Goal: Information Seeking & Learning: Learn about a topic

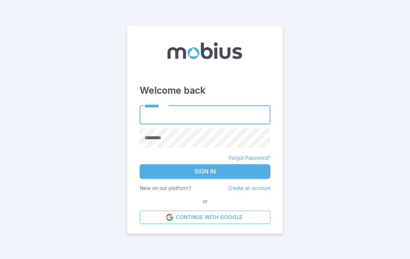
click at [249, 120] on input "********" at bounding box center [205, 115] width 131 height 19
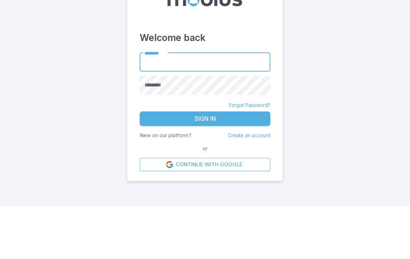
type input "******"
click at [205, 164] on button "Sign In" at bounding box center [205, 171] width 131 height 15
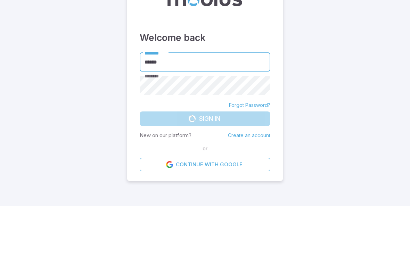
scroll to position [11, 0]
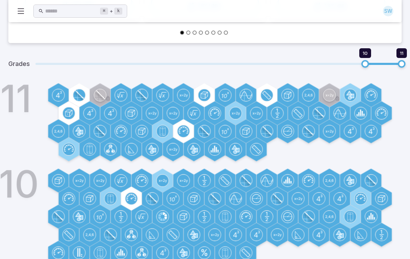
scroll to position [210, 0]
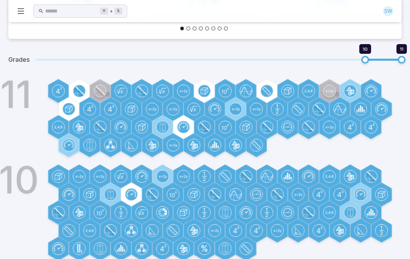
click at [206, 89] on circle at bounding box center [204, 91] width 12 height 12
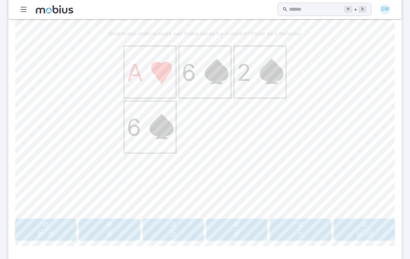
scroll to position [188, 0]
click at [179, 233] on span "2 ! 4 ! ​" at bounding box center [173, 229] width 52 height 14
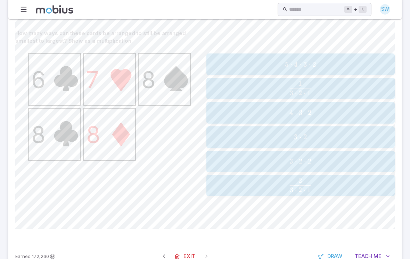
scroll to position [189, 0]
click at [227, 135] on span "3 ⋅ 2" at bounding box center [300, 136] width 184 height 9
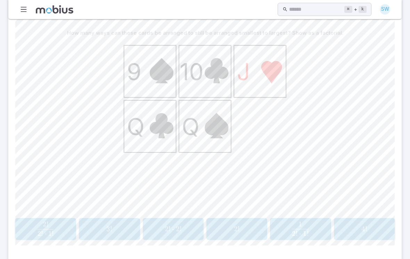
click at [184, 229] on span "2 ! ⋅ 2 !" at bounding box center [173, 229] width 57 height 9
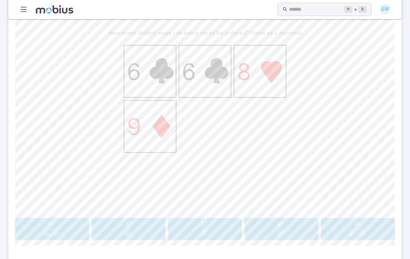
click at [270, 232] on span "2 ! 4 ! ​" at bounding box center [280, 228] width 65 height 14
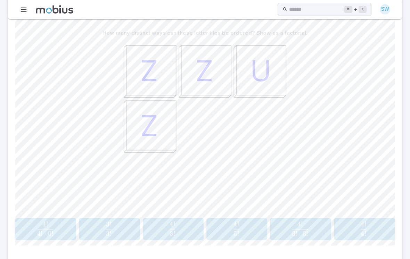
click at [179, 228] on span "3 ! 4 ! ​" at bounding box center [172, 228] width 53 height 14
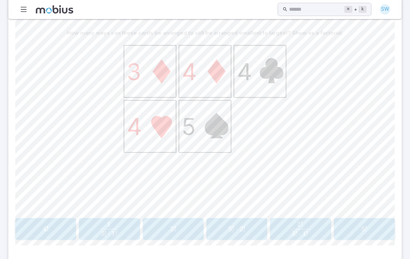
click at [182, 227] on span "3 !" at bounding box center [173, 229] width 57 height 9
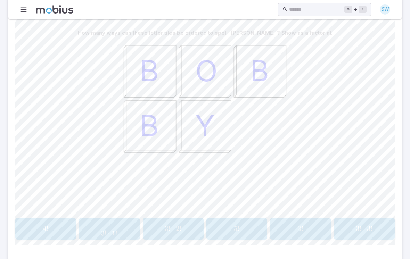
click at [302, 227] on span "!" at bounding box center [302, 228] width 2 height 9
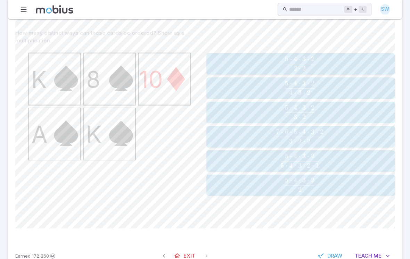
click at [339, 179] on span "2 5 ⋅ 4 ⋅ 3 ⋅ 2 ​" at bounding box center [299, 185] width 171 height 14
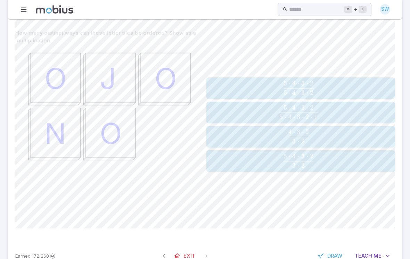
click at [333, 157] on span "3 ⋅ 2 5 ⋅ 4 ⋅ 3 ⋅ 2 ​" at bounding box center [298, 161] width 173 height 14
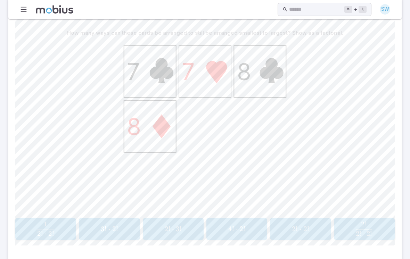
click at [309, 226] on span "2 ! ⋅ 2 !" at bounding box center [300, 229] width 57 height 9
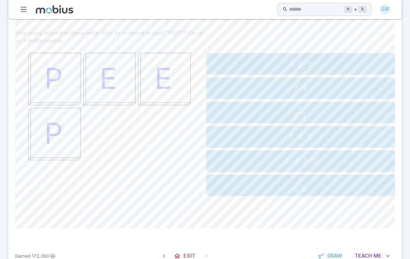
click at [320, 85] on span "2 ⋅ 2" at bounding box center [300, 88] width 184 height 9
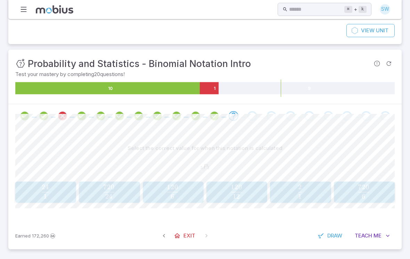
scroll to position [62, 0]
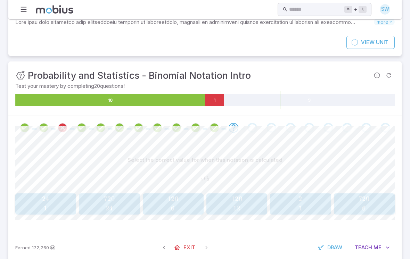
click at [374, 247] on span "Me" at bounding box center [377, 248] width 8 height 8
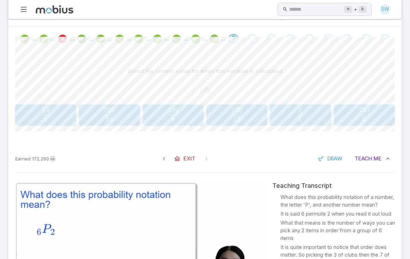
scroll to position [151, 0]
click at [153, 112] on span "6 120 ​" at bounding box center [173, 115] width 52 height 14
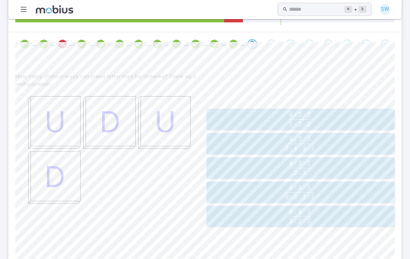
scroll to position [145, 0]
click at [319, 170] on span "2 ⋅ 2 4 ⋅ 3 ⋅ 2 ​" at bounding box center [299, 168] width 171 height 14
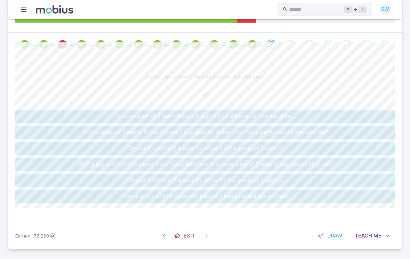
scroll to position [133, 0]
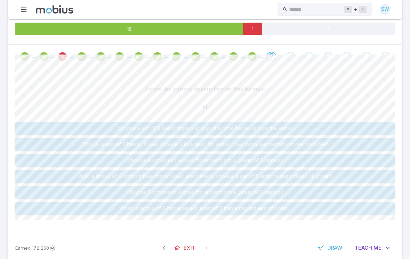
click at [281, 204] on button "From a group of 6 items select a set of 5 items regardless of order." at bounding box center [204, 208] width 379 height 13
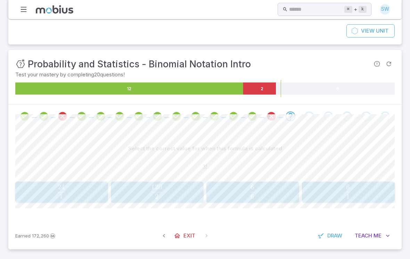
scroll to position [61, 0]
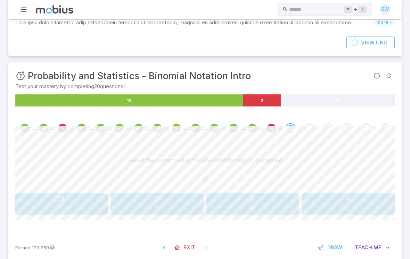
click at [333, 202] on span "1 6 ​" at bounding box center [348, 203] width 82 height 14
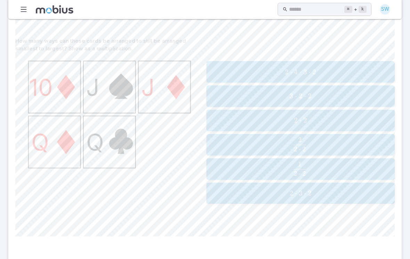
scroll to position [181, 0]
click at [318, 119] on span "2 ⋅ 2" at bounding box center [300, 120] width 184 height 9
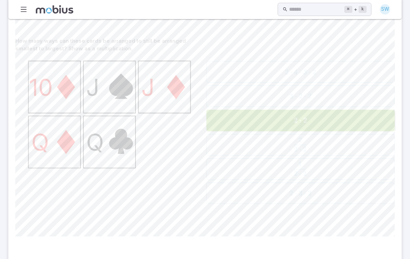
scroll to position [85, 0]
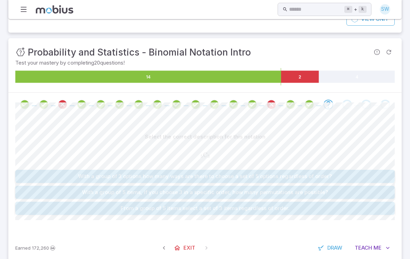
click at [310, 194] on button "With a group of 5 items, if you choose 3 in a specific order, how many permutat…" at bounding box center [204, 192] width 379 height 13
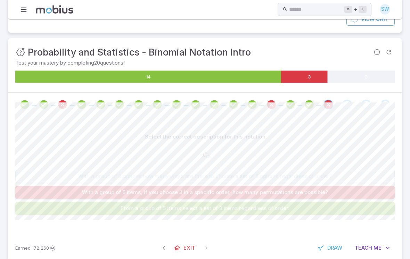
scroll to position [71, 0]
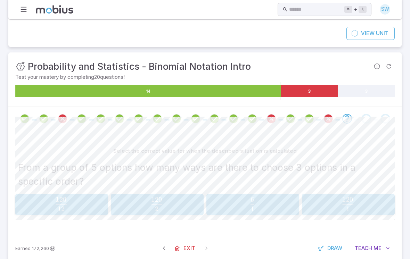
click at [278, 207] on span "1 6 ​" at bounding box center [252, 204] width 82 height 14
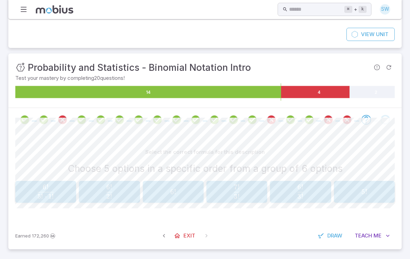
scroll to position [58, 0]
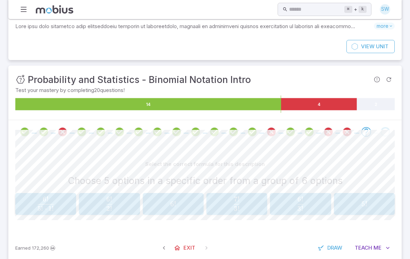
click at [304, 200] on span "3 ! 6 ! ​" at bounding box center [300, 203] width 52 height 14
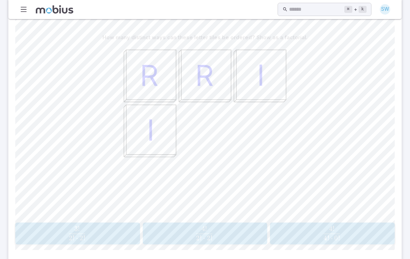
scroll to position [187, 0]
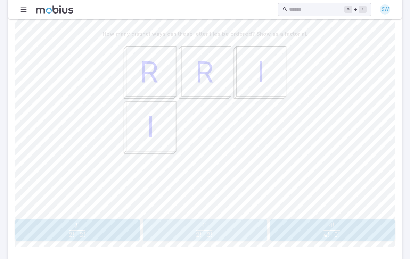
click at [242, 230] on span "2 ! ⋅ 2 ! 4 ! ​" at bounding box center [204, 230] width 112 height 14
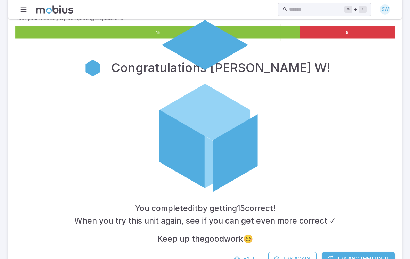
scroll to position [140, 0]
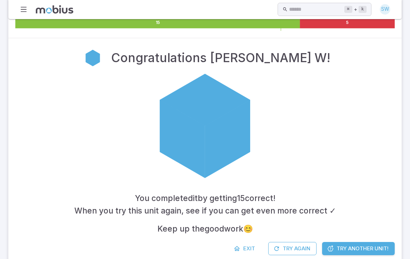
click at [241, 248] on link "Exit" at bounding box center [245, 248] width 30 height 13
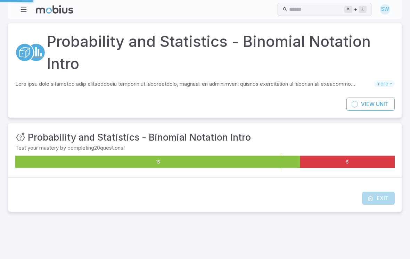
scroll to position [0, 0]
